Goal: Feedback & Contribution: Leave review/rating

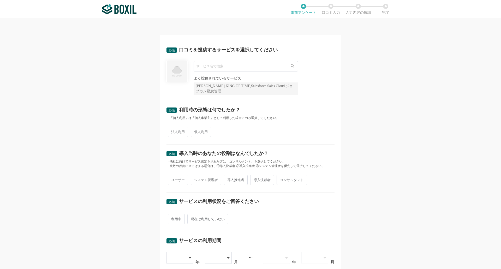
click at [282, 65] on input "text" at bounding box center [245, 66] width 104 height 10
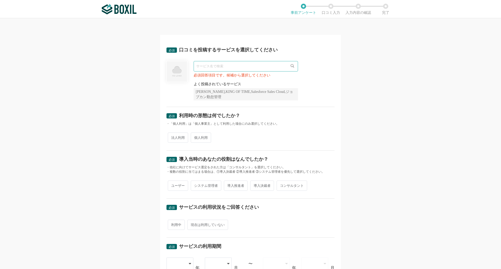
paste input "[PERSON_NAME]"
type input "[PERSON_NAME]"
click at [208, 76] on li "[PERSON_NAME]" at bounding box center [246, 77] width 104 height 10
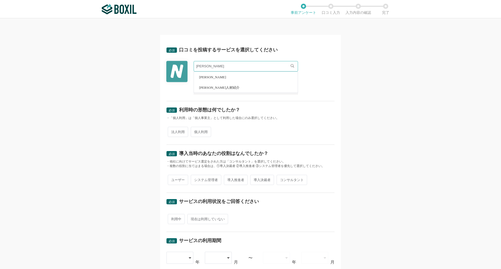
click at [181, 134] on span "法人利用" at bounding box center [178, 132] width 20 height 10
click at [172, 131] on input "法人利用" at bounding box center [170, 128] width 3 height 3
radio input "true"
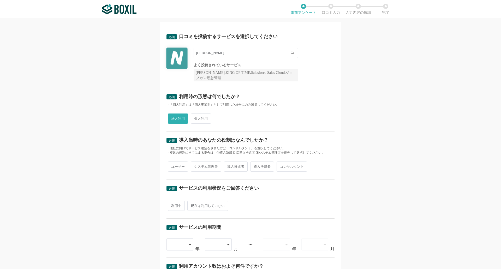
scroll to position [26, 0]
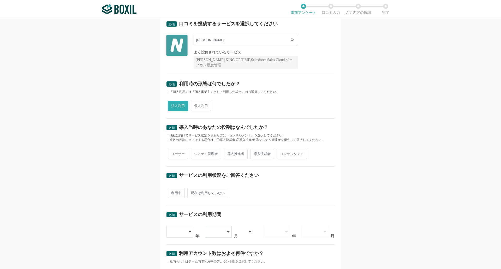
click at [181, 154] on span "ユーザー" at bounding box center [178, 154] width 20 height 10
click at [172, 153] on input "ユーザー" at bounding box center [170, 150] width 3 height 3
radio input "true"
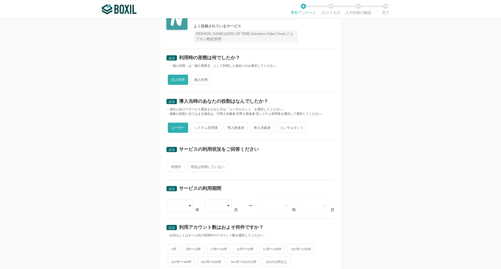
click at [178, 167] on span "利用中" at bounding box center [176, 167] width 17 height 10
click at [172, 166] on input "利用中" at bounding box center [170, 163] width 3 height 3
radio input "true"
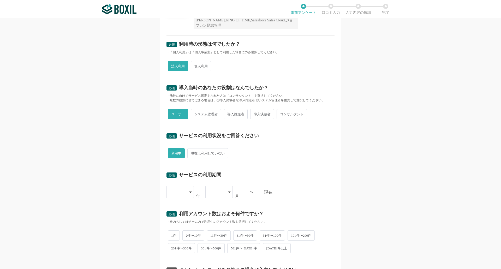
scroll to position [78, 0]
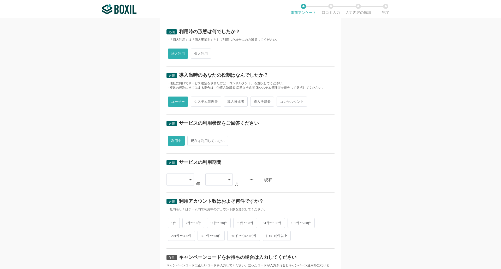
click at [179, 175] on div at bounding box center [177, 179] width 15 height 11
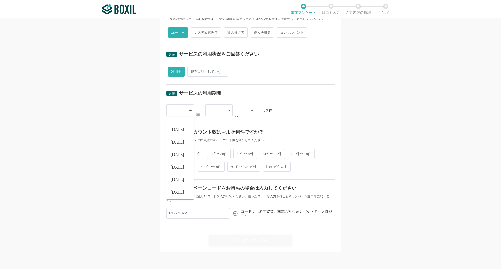
scroll to position [59, 0]
click at [180, 187] on li "[DATE]" at bounding box center [179, 191] width 27 height 13
click at [222, 111] on div at bounding box center [216, 110] width 15 height 11
click at [214, 187] on li "08" at bounding box center [218, 191] width 27 height 13
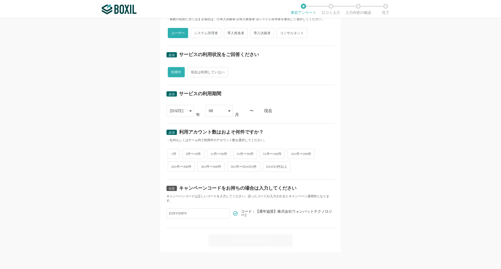
scroll to position [147, 0]
click at [184, 156] on span "2件〜10件" at bounding box center [193, 154] width 22 height 10
click at [184, 153] on input "2件〜10件" at bounding box center [185, 150] width 3 height 3
radio input "true"
click at [172, 154] on span "1件" at bounding box center [174, 154] width 12 height 10
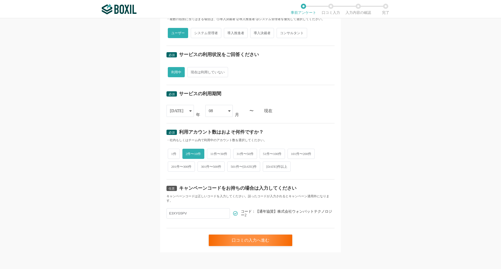
click at [172, 153] on input "1件" at bounding box center [170, 150] width 3 height 3
radio input "true"
click at [182, 151] on span "2件〜10件" at bounding box center [193, 154] width 22 height 10
click at [184, 151] on input "2件〜10件" at bounding box center [185, 150] width 3 height 3
radio input "true"
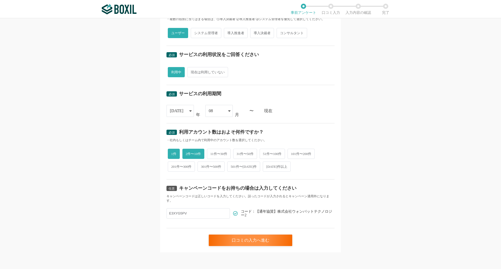
radio input "false"
click at [230, 241] on div "口コミの入力へ進む" at bounding box center [250, 239] width 83 height 11
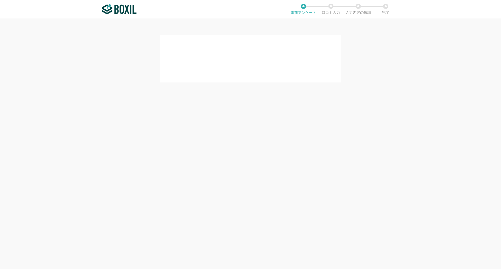
scroll to position [0, 0]
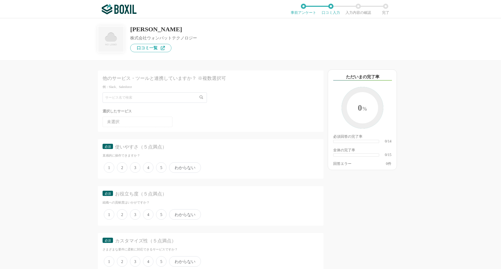
click at [111, 167] on span "1" at bounding box center [109, 167] width 10 height 10
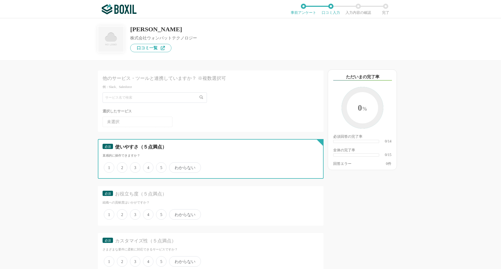
click at [108, 166] on input "1" at bounding box center [106, 164] width 3 height 3
radio input "true"
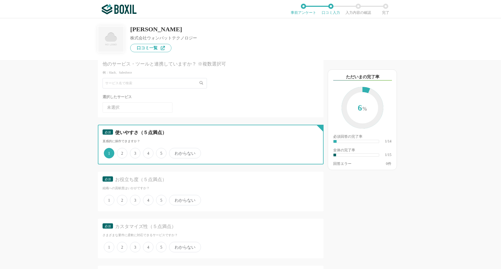
scroll to position [26, 0]
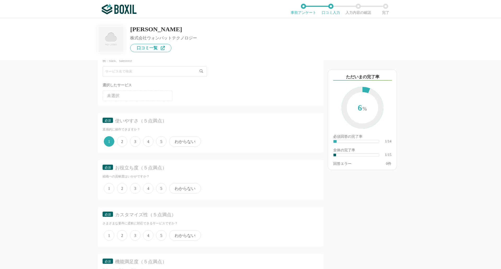
click at [147, 145] on span "4" at bounding box center [148, 141] width 10 height 10
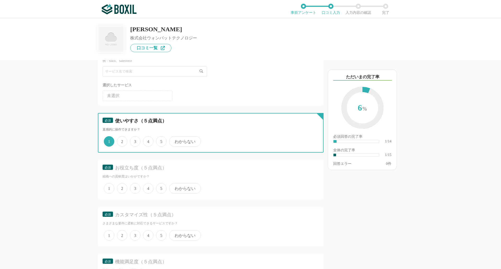
click at [147, 140] on input "4" at bounding box center [145, 138] width 3 height 3
radio input "true"
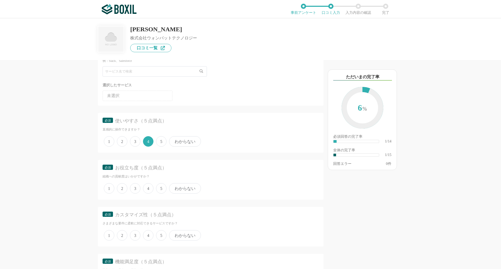
click at [136, 189] on span "3" at bounding box center [135, 188] width 10 height 10
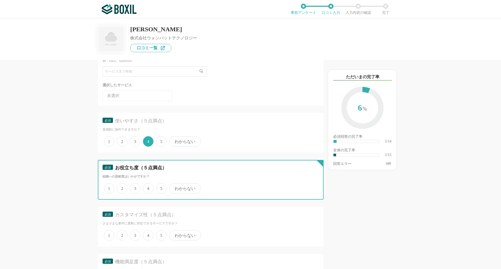
click at [135, 187] on input "3" at bounding box center [132, 185] width 3 height 3
radio input "true"
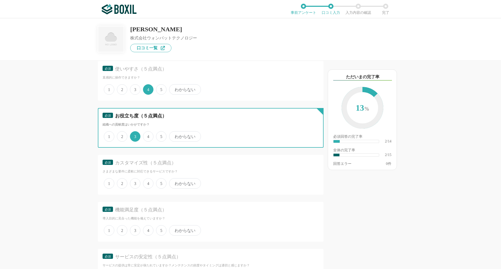
scroll to position [78, 0]
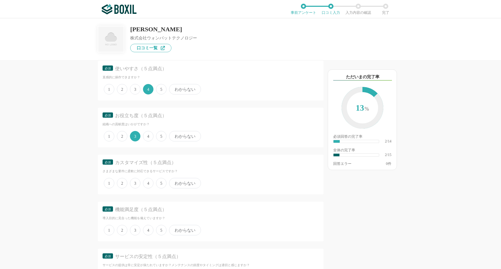
click at [135, 184] on span "3" at bounding box center [135, 183] width 10 height 10
click at [135, 182] on input "3" at bounding box center [132, 180] width 3 height 3
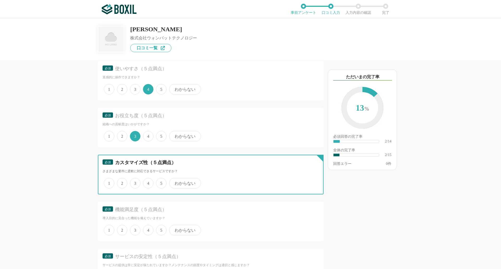
radio input "true"
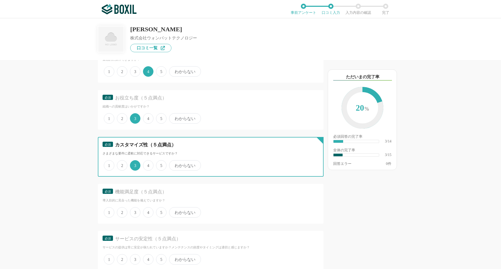
scroll to position [104, 0]
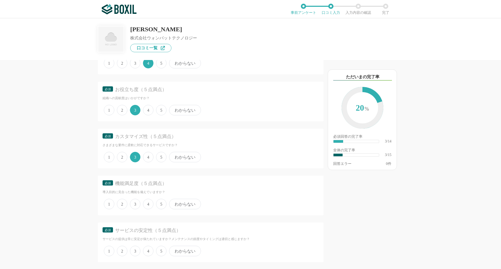
click at [159, 205] on span "5" at bounding box center [161, 204] width 10 height 10
click at [159, 203] on input "5" at bounding box center [158, 200] width 3 height 3
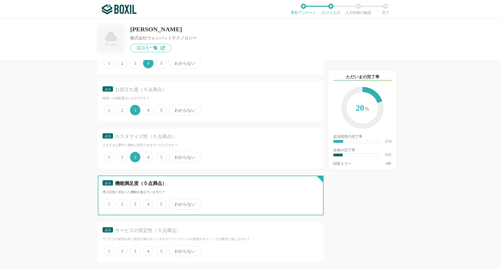
radio input "true"
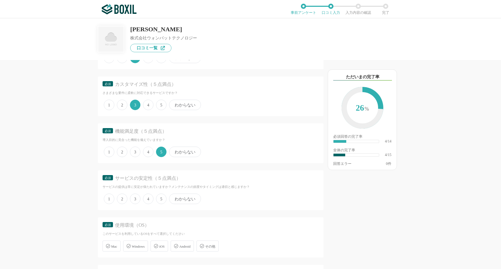
click at [150, 199] on span "4" at bounding box center [148, 198] width 10 height 10
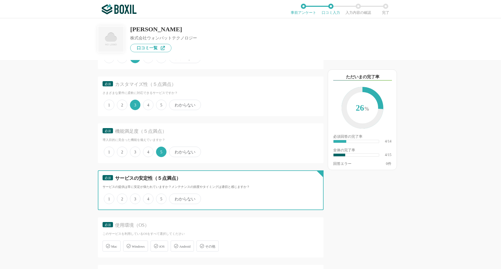
click at [148, 198] on input "4" at bounding box center [145, 195] width 3 height 3
radio input "true"
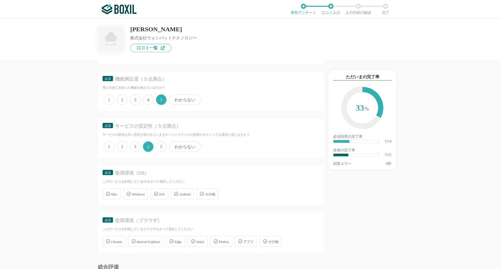
click at [138, 195] on span "Windows" at bounding box center [138, 194] width 13 height 4
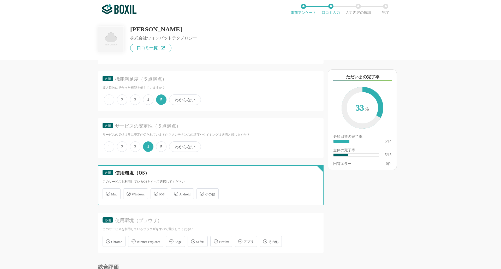
click at [127, 192] on input "Windows" at bounding box center [125, 190] width 3 height 3
checkbox input "true"
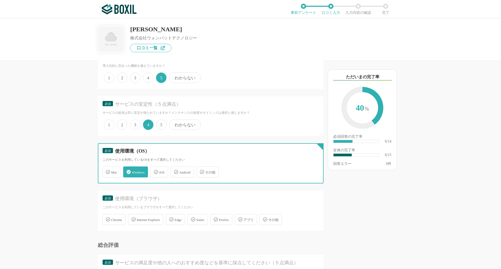
scroll to position [261, 0]
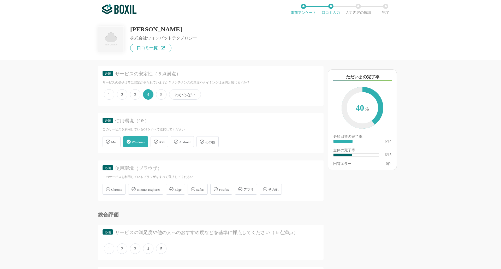
click at [115, 188] on span "Chrome" at bounding box center [116, 189] width 11 height 4
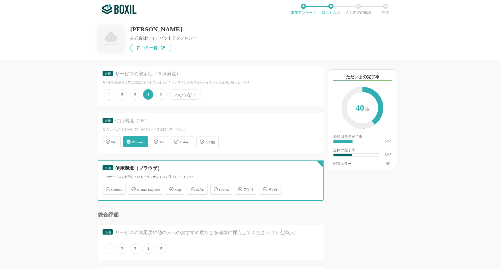
click at [107, 188] on input "Chrome" at bounding box center [104, 185] width 3 height 3
checkbox input "true"
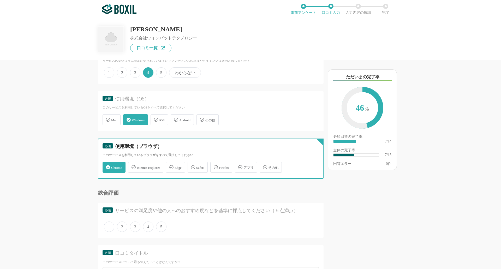
scroll to position [313, 0]
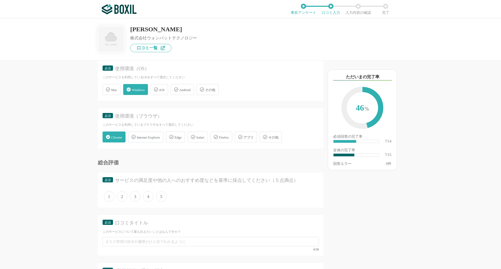
click at [151, 195] on span "4" at bounding box center [148, 196] width 10 height 10
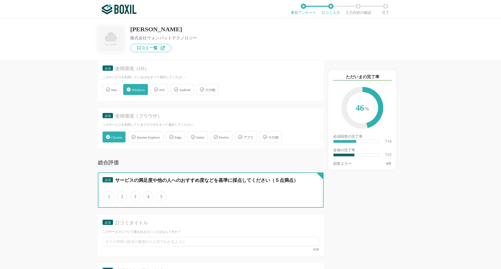
click at [148, 195] on input "4" at bounding box center [145, 193] width 3 height 3
radio input "true"
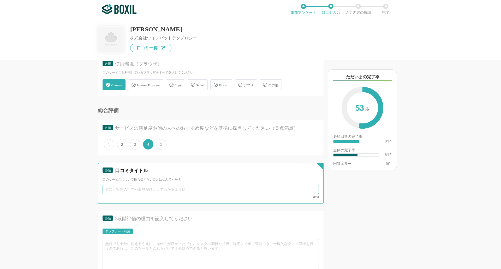
click at [150, 192] on input "text" at bounding box center [210, 189] width 216 height 9
type input "t"
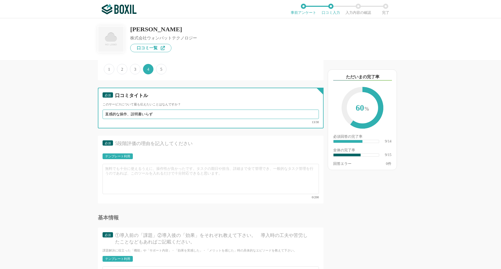
scroll to position [443, 0]
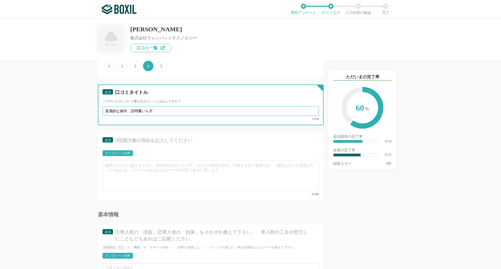
type input "直感的な操作、説明書いらず"
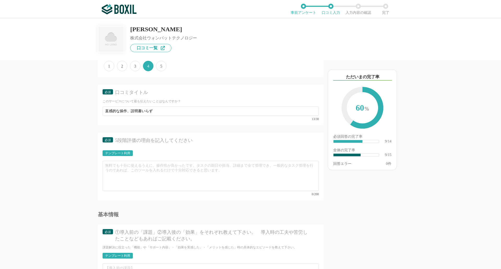
click at [121, 154] on div "テンプレート利用" at bounding box center [117, 152] width 25 height 3
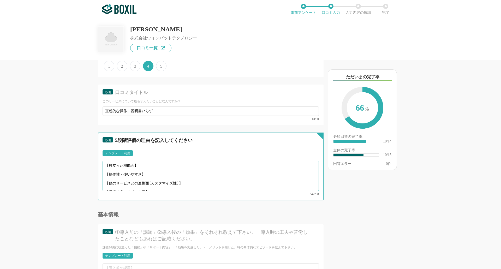
click at [131, 171] on textarea "【役立った機能面】 【操作性・使いやすさ】 【他のサービスとの連携面(カスタマイズ性)】 【営業担当やサポート面】" at bounding box center [210, 176] width 216 height 30
click at [142, 168] on textarea "【役立った機能面】 【操作性・使いやすさ】 【他のサービスとの連携面(カスタマイズ性)】 【営業担当やサポート面】" at bounding box center [210, 176] width 216 height 30
drag, startPoint x: 166, startPoint y: 182, endPoint x: 100, endPoint y: 156, distance: 70.5
click at [100, 156] on div "必須 5段階評価の理由を記入してください テンプレート利用 ፠テンプレート文言が変更されてない箇所がある、または使用できないテキスト（記号）が含まれています。…" at bounding box center [211, 166] width 226 height 68
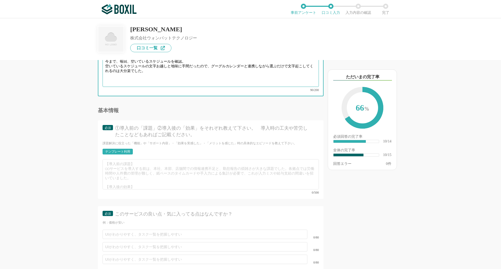
scroll to position [547, 0]
type textarea "今まで、毎回、空いているスケジュールを確認。 空いているスケジュールの文字お越しと地味に手間だったので、グーグルカレンダーと連携しながら選ぶだけで文字起こして…"
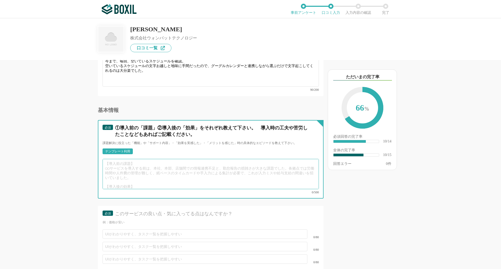
click at [117, 165] on textarea at bounding box center [210, 174] width 216 height 30
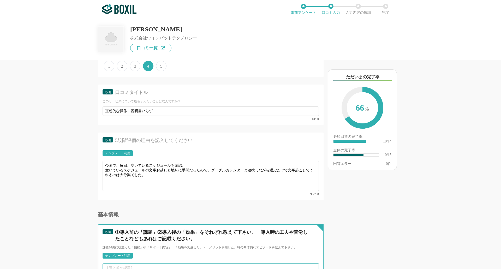
scroll to position [495, 0]
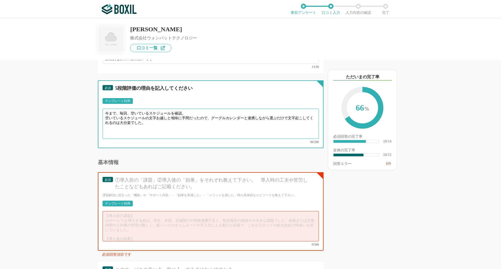
drag, startPoint x: 158, startPoint y: 121, endPoint x: 95, endPoint y: 105, distance: 64.8
click at [95, 105] on div "他のサービス・ツールと連携していますか？ ※複数選択可 例：Slack、Salesforce 選択したサービス 未選択 必須 使いやすさ（５点満点） 直感的に…" at bounding box center [193, 164] width 261 height 209
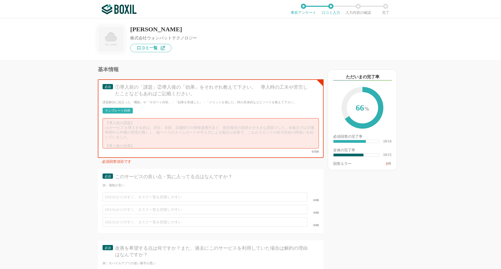
scroll to position [600, 0]
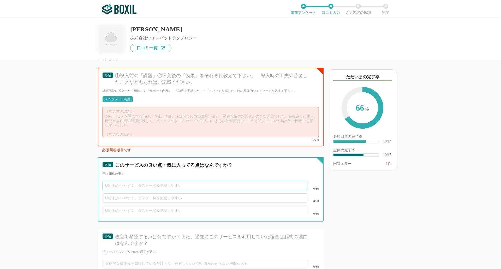
click at [147, 181] on input "text" at bounding box center [204, 185] width 205 height 9
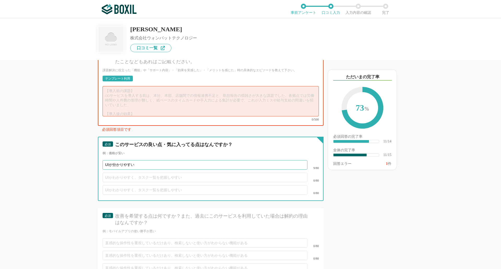
scroll to position [678, 0]
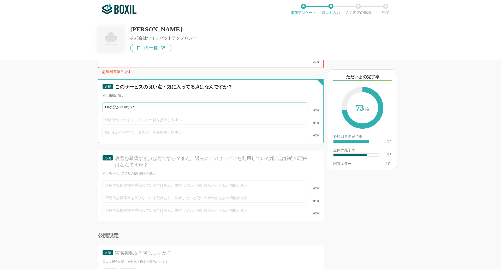
type input "UIが分かりやすい"
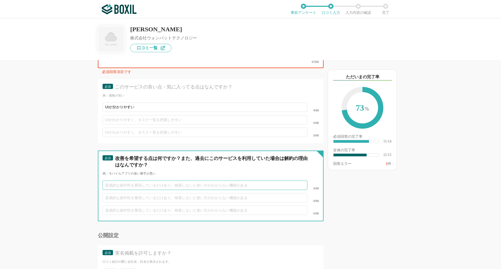
click at [147, 180] on input "text" at bounding box center [204, 184] width 205 height 9
type input "改善点は特にないです。今のままでかなり使いやすい。"
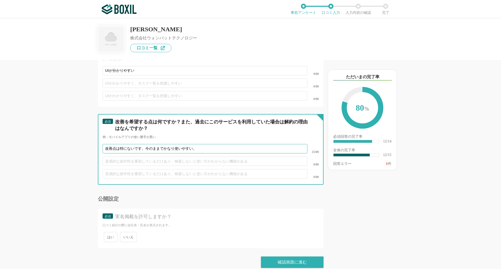
scroll to position [715, 0]
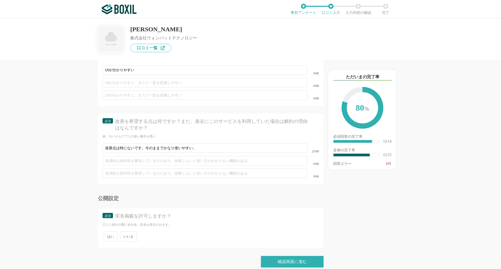
click at [129, 231] on span "いいえ" at bounding box center [128, 236] width 17 height 10
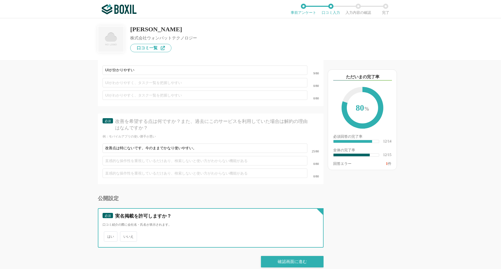
click at [125, 232] on input "いいえ" at bounding box center [122, 233] width 3 height 3
radio input "true"
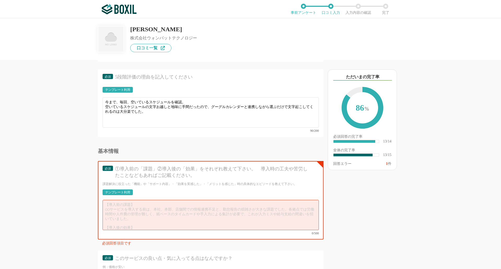
scroll to position [506, 0]
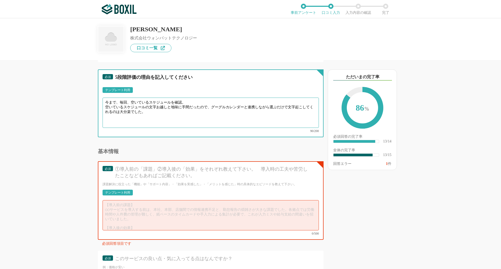
click at [120, 102] on textarea "今まで、毎回、空いているスケジュールを確認。 空いているスケジュールの文字お越しと地味に手間だったので、グーグルカレンダーと連携しながら選ぶだけで文字起こして…" at bounding box center [210, 113] width 216 height 30
drag, startPoint x: 106, startPoint y: 102, endPoint x: 255, endPoint y: 116, distance: 150.3
click at [255, 116] on textarea "今まで、毎回、空いているスケジュールを確認。 空いているスケジュールの文字お越しと地味に手間だったので、グーグルカレンダーと連携しながら選ぶだけで文字起こして…" at bounding box center [210, 113] width 216 height 30
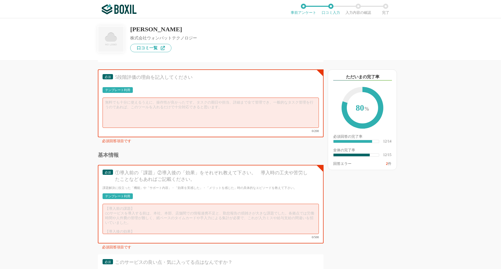
click at [129, 89] on div "テンプレート利用" at bounding box center [117, 89] width 25 height 3
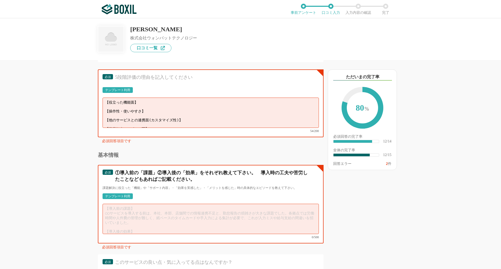
click at [146, 211] on textarea at bounding box center [210, 219] width 216 height 30
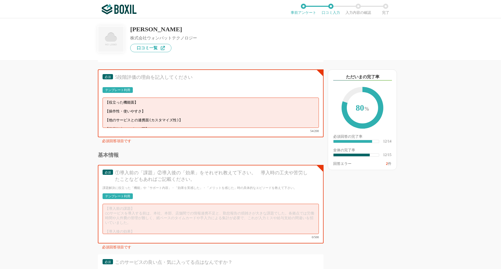
click at [124, 194] on div "テンプレート利用" at bounding box center [117, 195] width 25 height 3
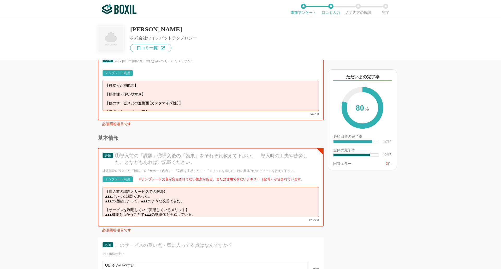
scroll to position [532, 0]
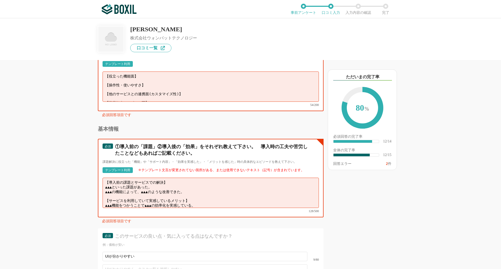
drag, startPoint x: 198, startPoint y: 188, endPoint x: 101, endPoint y: 181, distance: 97.2
click at [101, 181] on div "必須 ①導入前の「課題」②導入後の「効果」をそれぞれ教えて下さい。　導入時の工夫や苦労したことなどもあればご記載ください。 課題解決に役立った「機能」や「サポ…" at bounding box center [211, 178] width 226 height 78
paste textarea "今まで、毎回、空いているスケジュールを確認。 空いているスケジュールの文字お越しと地味に手間だったので、グーグルカレンダーと連携しながら選ぶだけで文字起こして…"
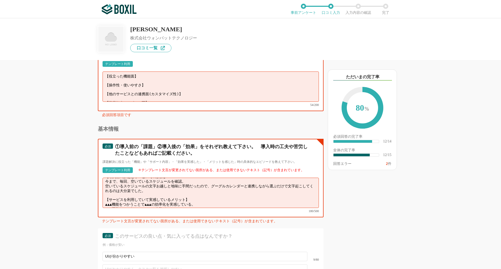
scroll to position [7, 0]
drag, startPoint x: 104, startPoint y: 194, endPoint x: 188, endPoint y: 202, distance: 84.3
click at [188, 202] on div "【導入前の課題とサービスでの解決】 今まで、毎回、空いているスケジュールを確認。 空いているスケジュールの文字お越しと地味に手間だったので、グーグルカレンダー…" at bounding box center [210, 195] width 216 height 35
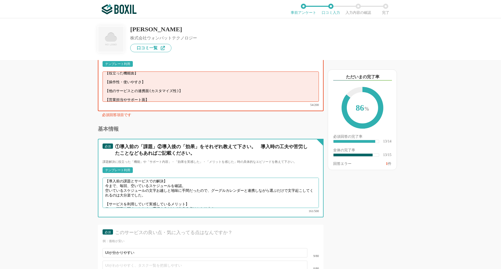
scroll to position [4, 0]
type textarea "【導入前の課題とサービスでの解決】 今まで、毎回、空いているスケジュールを確認。 空いているスケジュールの文字お越しと地味に手間だったので、グーグルカレンダー…"
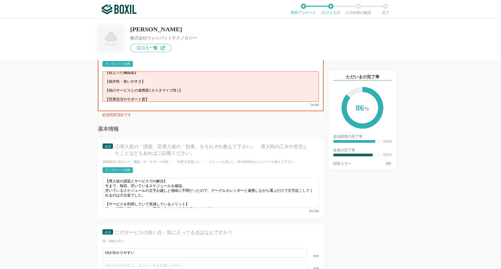
click at [175, 92] on textarea "【役立った機能面】 【操作性・使いやすさ】 【他のサービスとの連携面(カスタマイズ性)】 【営業担当やサポート面】" at bounding box center [210, 86] width 216 height 30
click at [166, 81] on textarea "【役立った機能面】 【操作性・使いやすさ】 【他のサービスとの連携面(カスタマイズ性)】 【営業担当やサポート面】" at bounding box center [210, 86] width 216 height 30
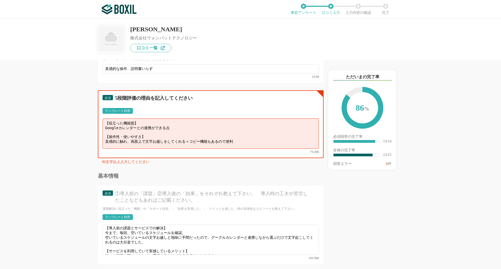
scroll to position [485, 0]
click at [178, 125] on textarea "【役立った機能面】 Googleカレンダーとの連携ができる点 【操作性・使いやすさ】 直感的に触れ、画面上で文字お越しをしてくれる＋コピー機能もあるので便利" at bounding box center [210, 134] width 216 height 30
click at [178, 127] on textarea "【役立った機能面】 Googleカレンダーとの連携ができる点 【操作性・使いやすさ】 直感的に触れ、画面上で文字お越しをしてくれる＋コピー機能もあるので便利" at bounding box center [210, 134] width 216 height 30
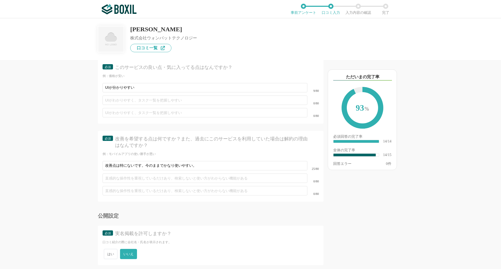
scroll to position [711, 0]
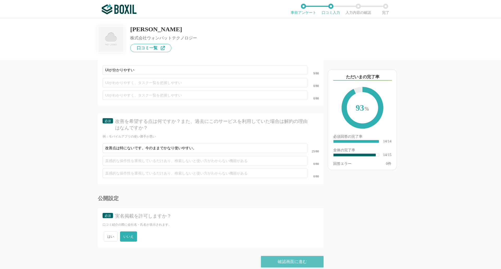
type textarea "【役立った機能面】 Googleカレンダーとの連携ができ、自身の予定を見ながら空いている日を選択できる点 【操作性・使いやすさ】 直感的に触れ、画面上で文字お…"
click at [266, 256] on div "確認画面に進む" at bounding box center [292, 261] width 63 height 11
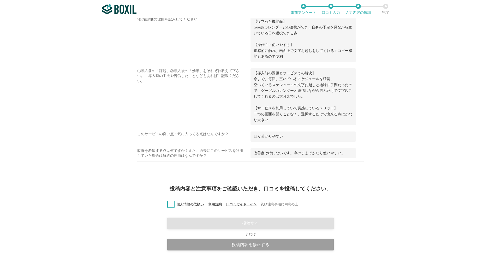
scroll to position [330, 0]
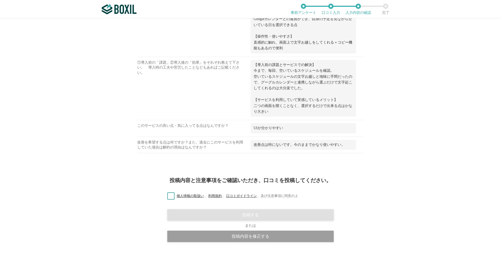
click at [170, 196] on label "個人情報の取扱い 、 利用規約 、 口コミガイドライン 、 及び注意事項に同意の上" at bounding box center [230, 195] width 135 height 5
click at [0, 0] on input "個人情報の取扱い 、 利用規約 、 口コミガイドライン 、 及び注意事項に同意の上" at bounding box center [0, 0] width 0 height 0
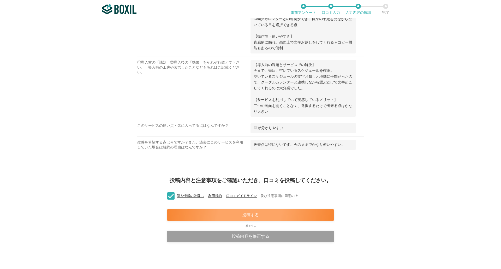
click at [191, 214] on div "投稿する" at bounding box center [250, 214] width 166 height 11
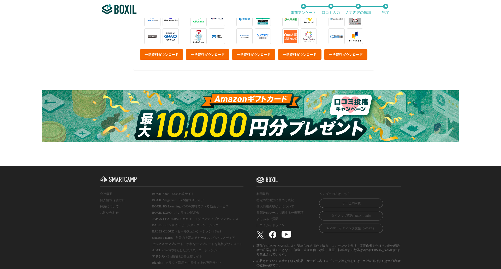
scroll to position [235, 0]
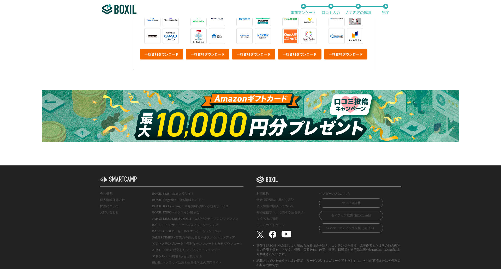
click at [242, 135] on img at bounding box center [250, 116] width 417 height 52
